Goal: Task Accomplishment & Management: Use online tool/utility

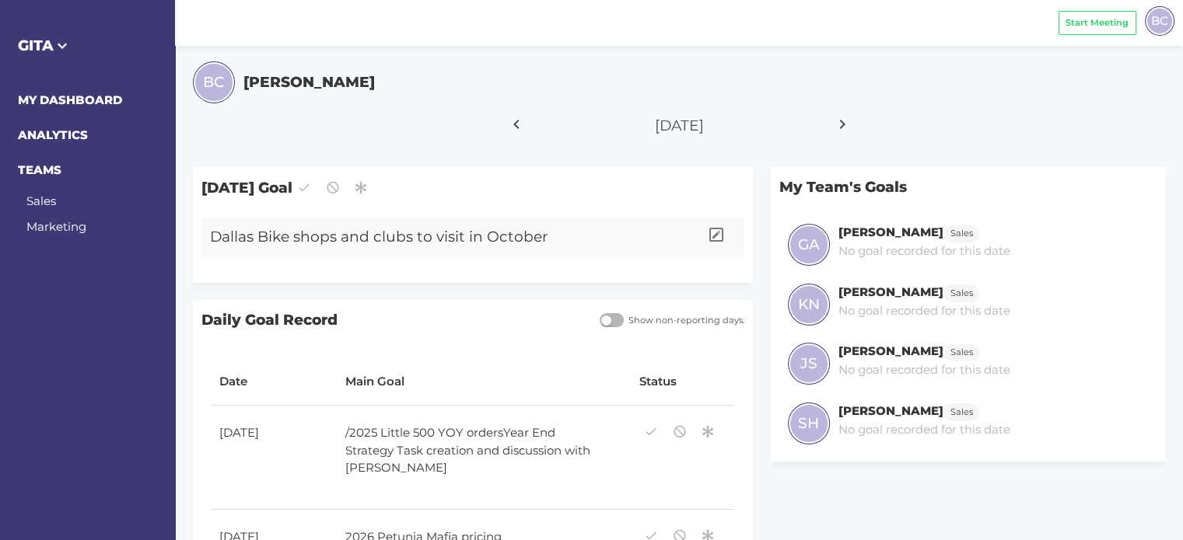
click at [591, 244] on div "Dallas Bike shops and clubs to visit in October" at bounding box center [450, 238] width 498 height 40
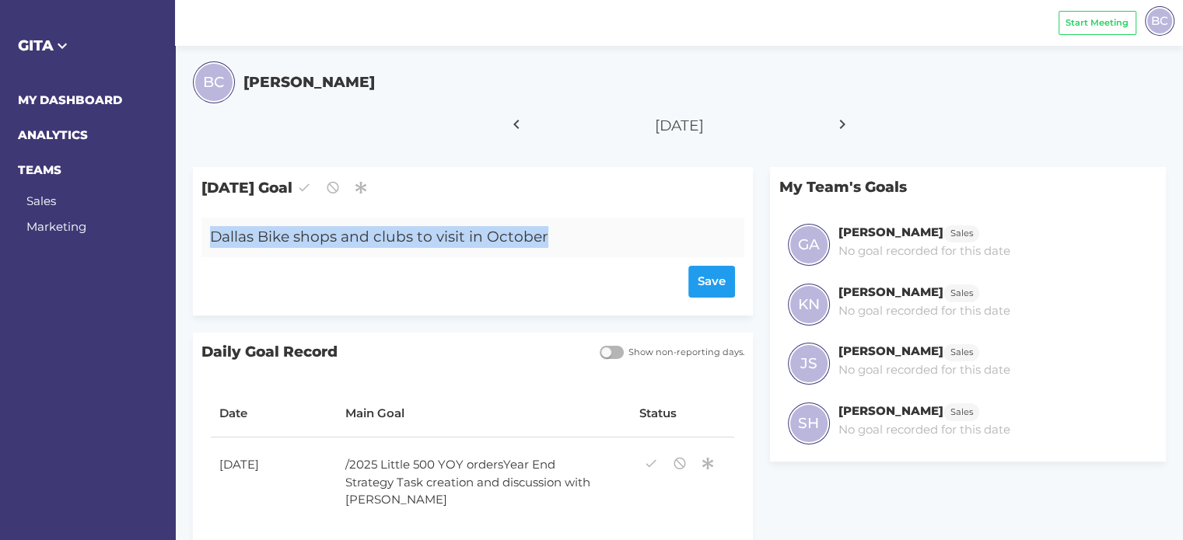
drag, startPoint x: 585, startPoint y: 234, endPoint x: 546, endPoint y: 239, distance: 39.2
click at [546, 239] on div "Dallas Bike shops and clubs to visit in October" at bounding box center [450, 238] width 498 height 40
copy div "Dallas Bike shops and clubs to visit in October"
click at [841, 124] on icon at bounding box center [842, 124] width 26 height 39
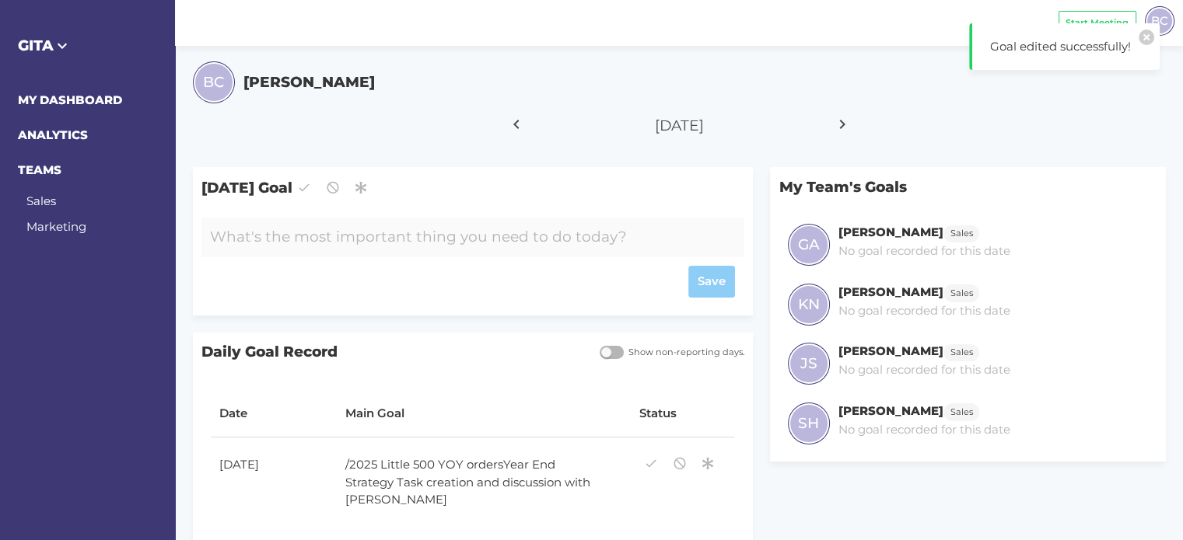
click at [348, 236] on div at bounding box center [450, 238] width 498 height 40
paste div
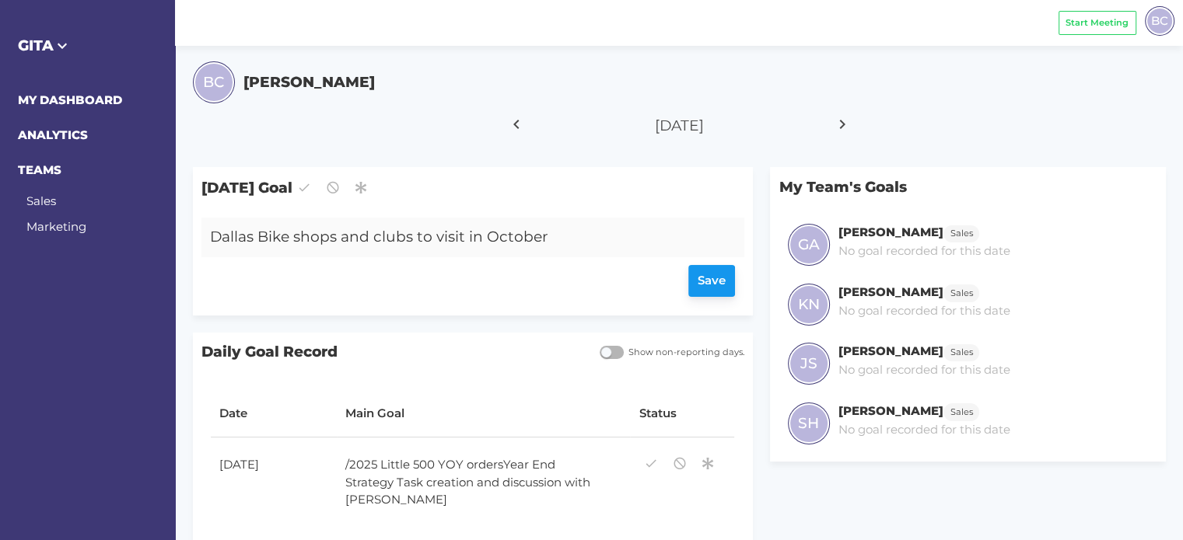
click at [706, 284] on div "Save" at bounding box center [472, 282] width 525 height 32
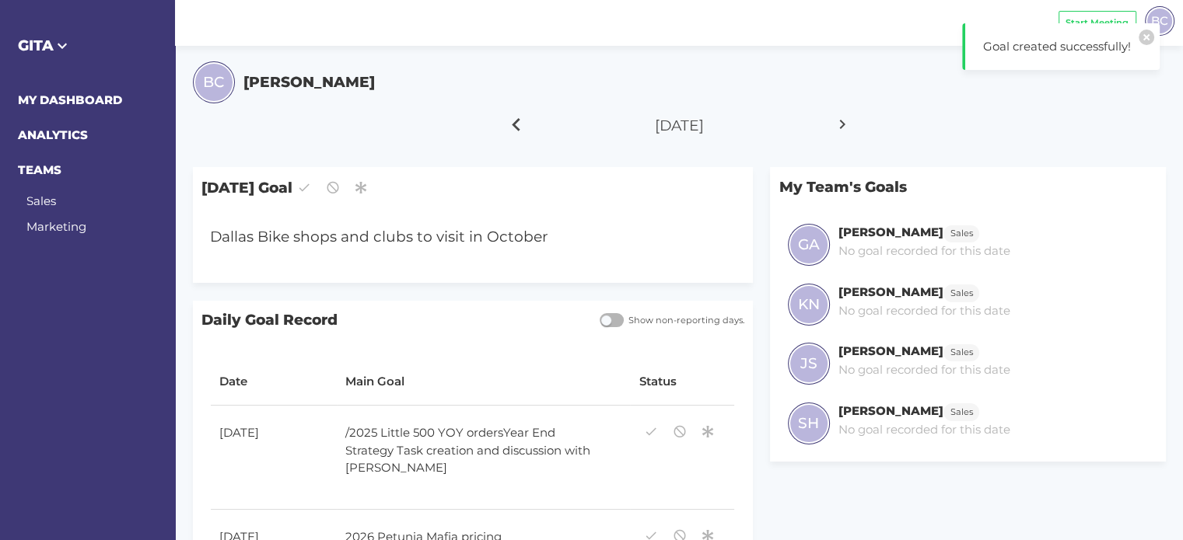
click at [510, 117] on icon at bounding box center [516, 124] width 26 height 39
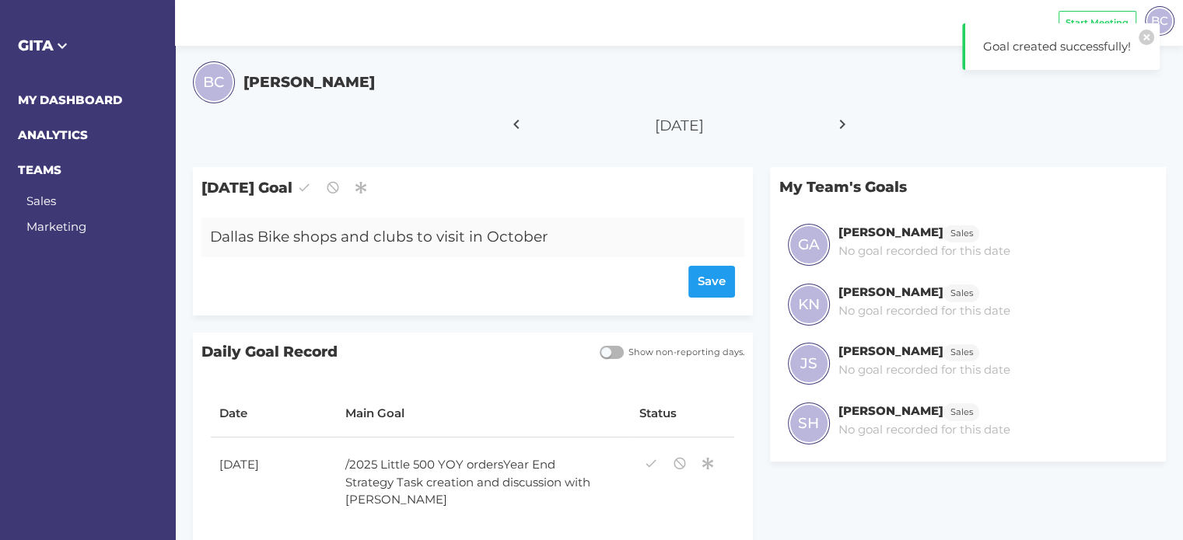
click at [319, 239] on div "Dallas Bike shops and clubs to visit in October" at bounding box center [450, 238] width 498 height 40
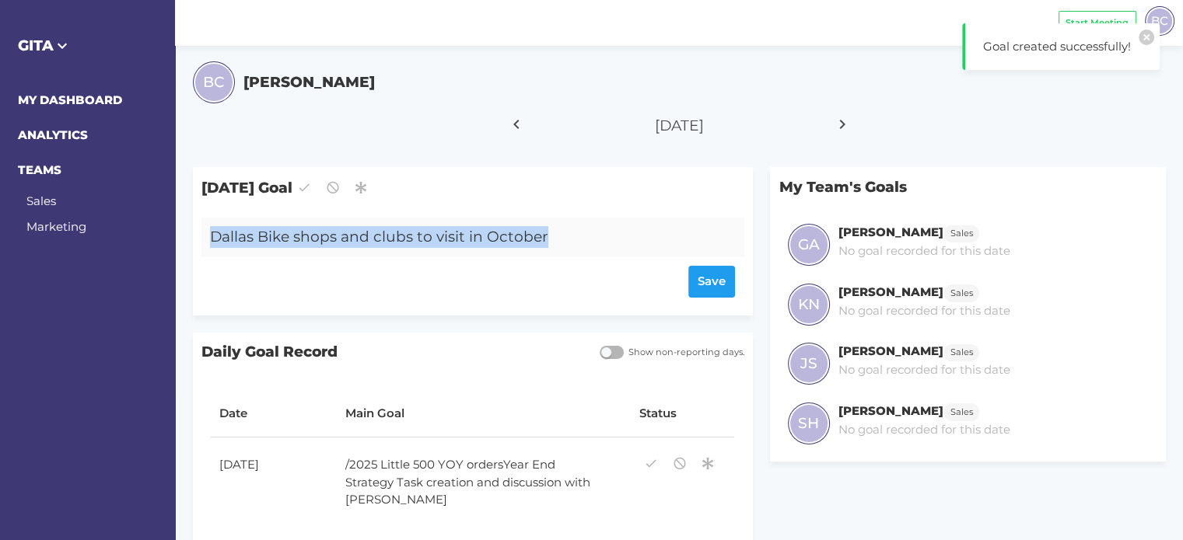
click at [319, 239] on div "Dallas Bike shops and clubs to visit in October" at bounding box center [450, 238] width 498 height 40
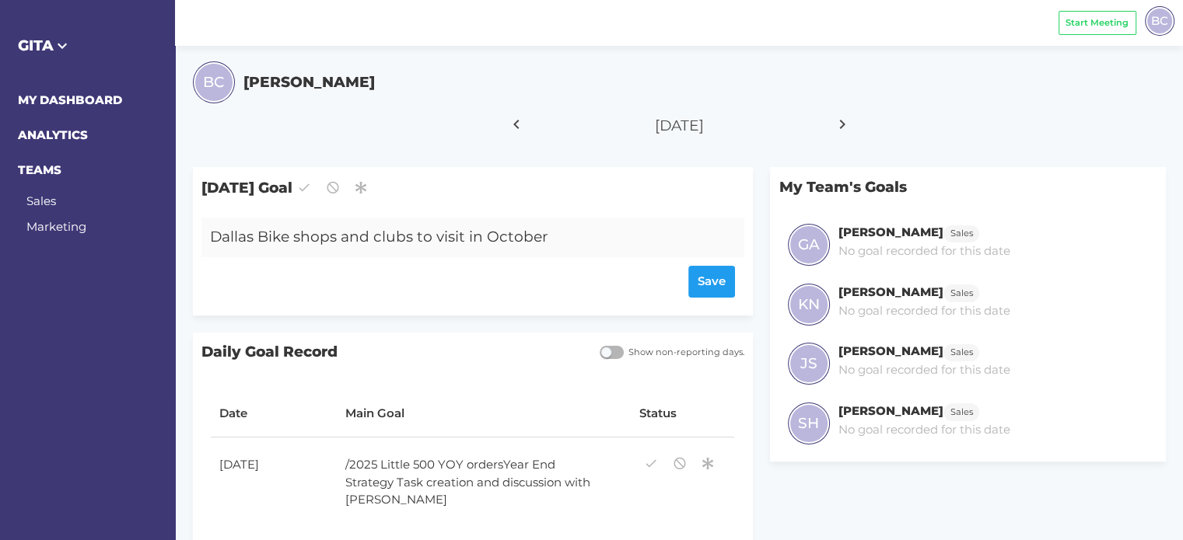
click at [319, 239] on div "Dallas Bike shops and clubs to visit in October" at bounding box center [450, 238] width 498 height 40
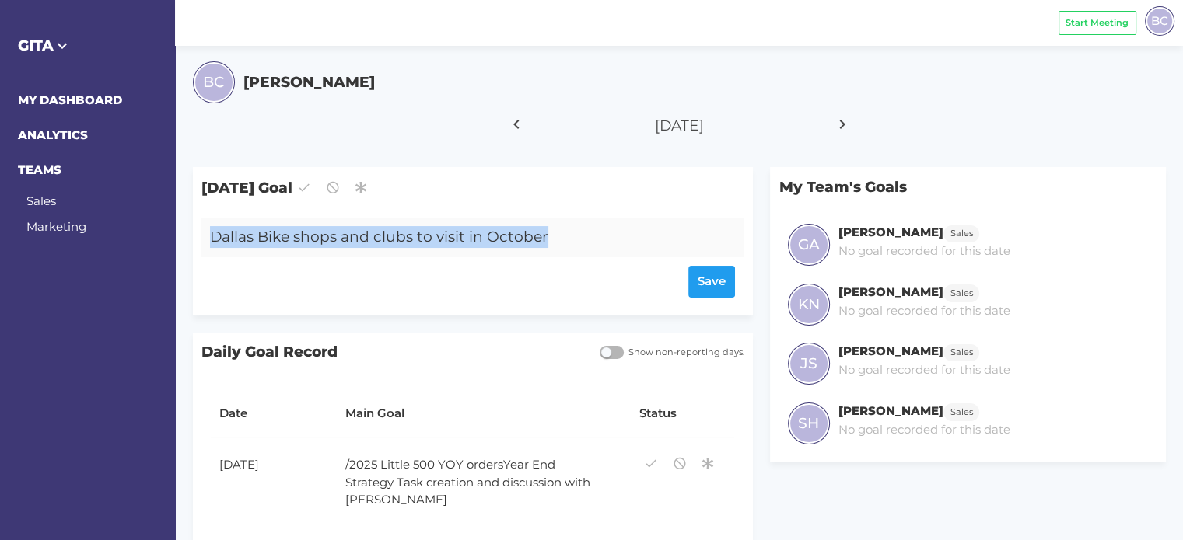
click at [319, 239] on div "Dallas Bike shops and clubs to visit in October" at bounding box center [450, 238] width 498 height 40
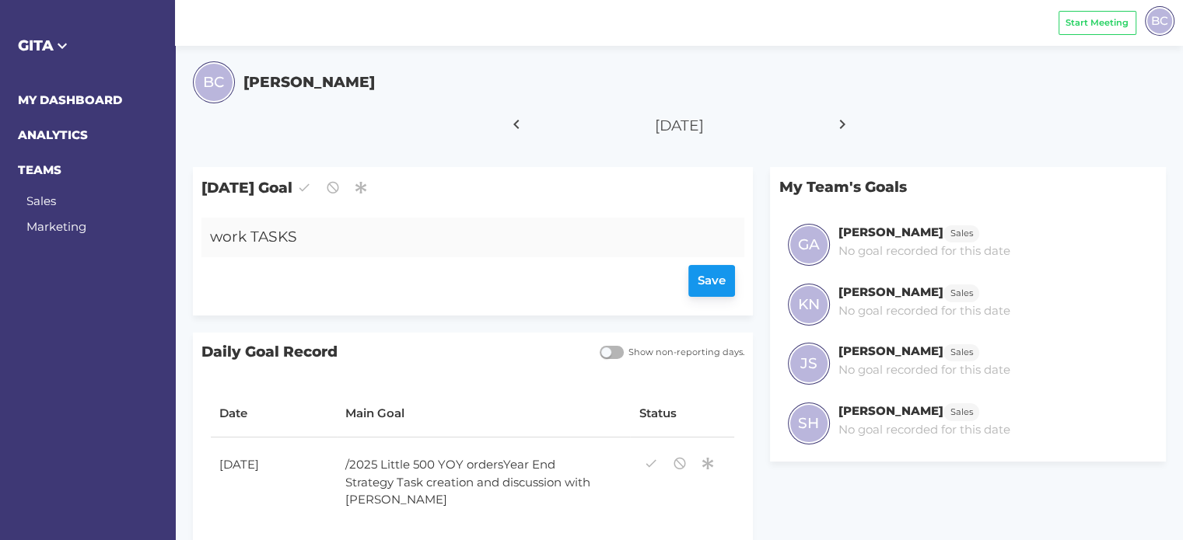
click at [694, 283] on div "Save" at bounding box center [472, 282] width 525 height 32
